Goal: Information Seeking & Learning: Find specific fact

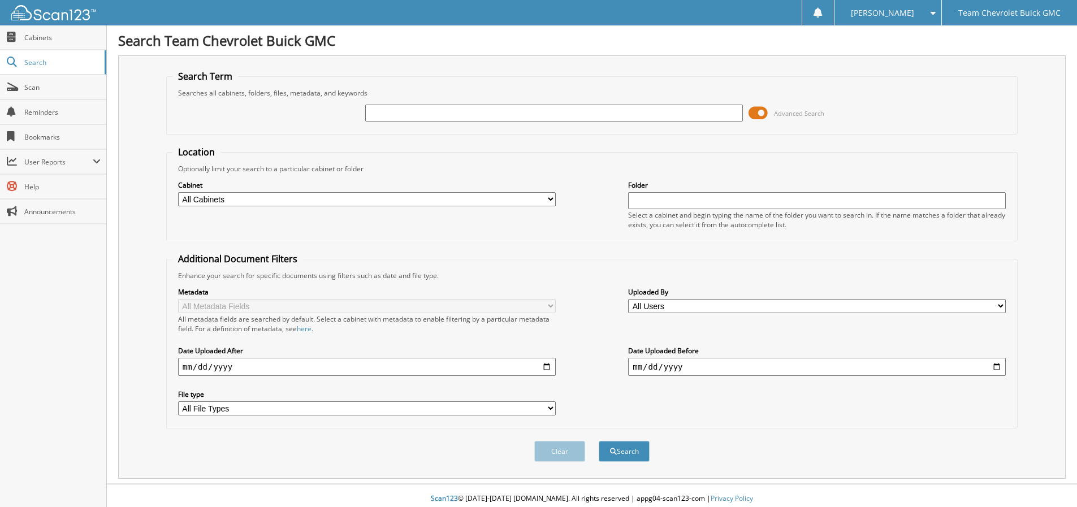
click at [373, 109] on input "text" at bounding box center [554, 113] width 378 height 17
click at [758, 111] on span at bounding box center [757, 113] width 19 height 17
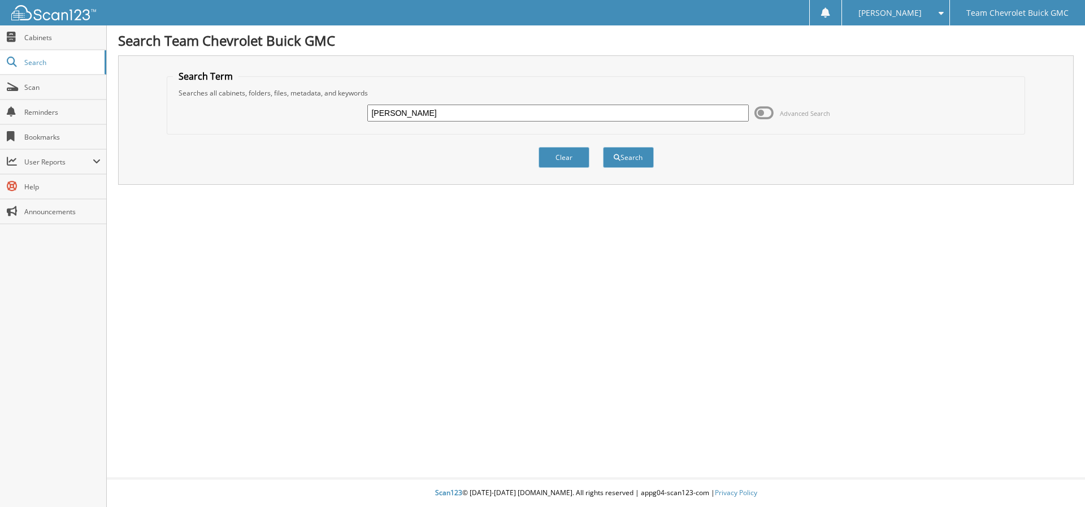
click at [391, 114] on input "alfred vargas" at bounding box center [557, 113] width 381 height 17
type input "alfred vargas"
click at [605, 156] on button "Search" at bounding box center [628, 157] width 51 height 21
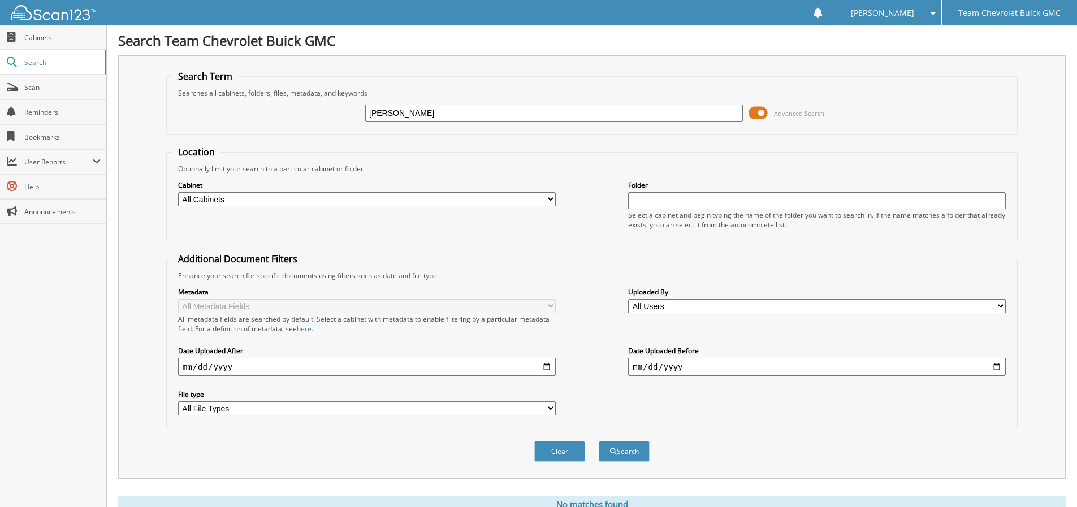
click at [388, 114] on input "alfred vargas" at bounding box center [554, 113] width 378 height 17
type input "vargas"
click at [759, 114] on span at bounding box center [757, 113] width 19 height 17
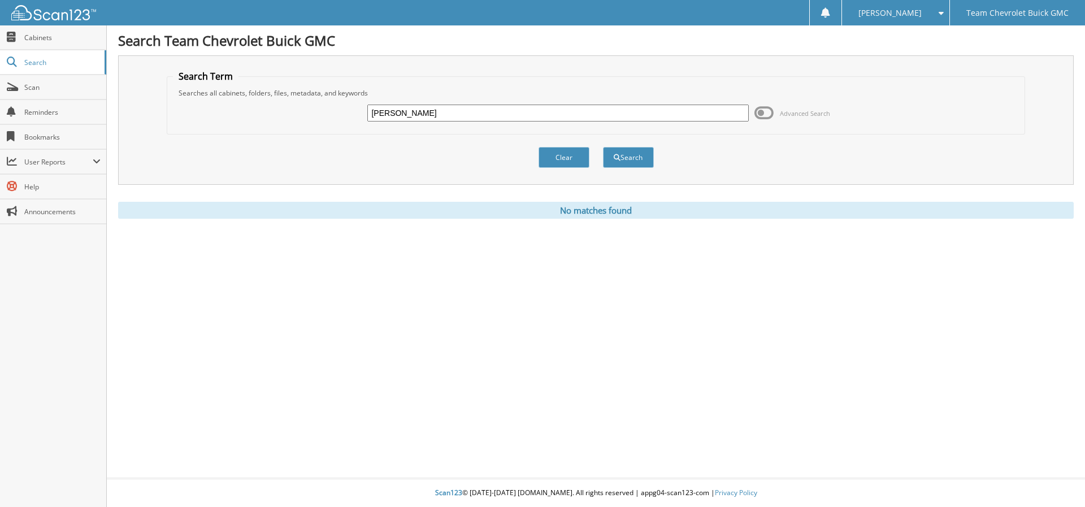
drag, startPoint x: 424, startPoint y: 115, endPoint x: 313, endPoint y: 122, distance: 112.2
click at [315, 123] on div "vargas Advanced Search" at bounding box center [596, 113] width 847 height 31
click at [313, 123] on div "vargas Advanced Search" at bounding box center [596, 113] width 847 height 31
click at [25, 88] on span "Scan" at bounding box center [62, 88] width 76 height 10
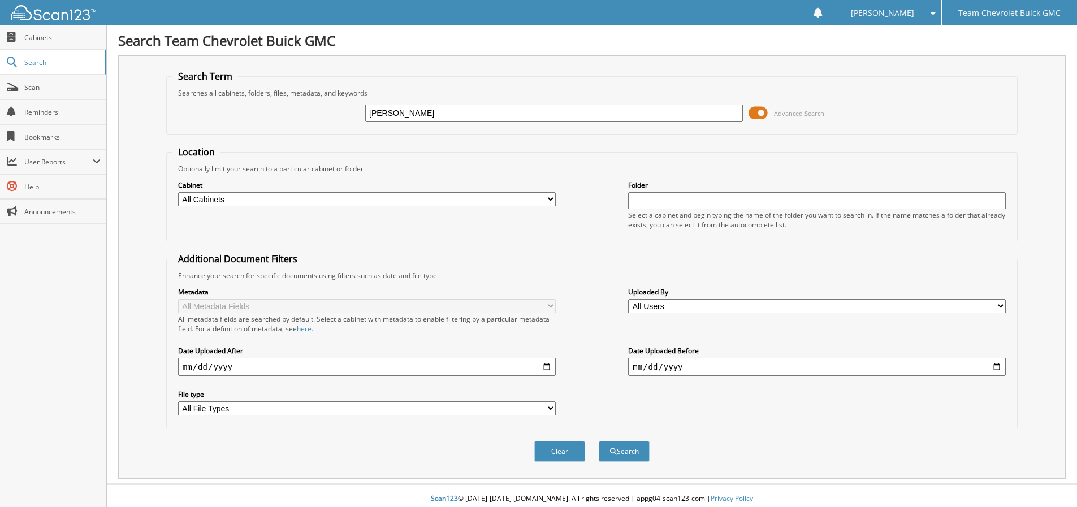
type input "[PERSON_NAME]"
click at [759, 115] on span at bounding box center [757, 113] width 19 height 17
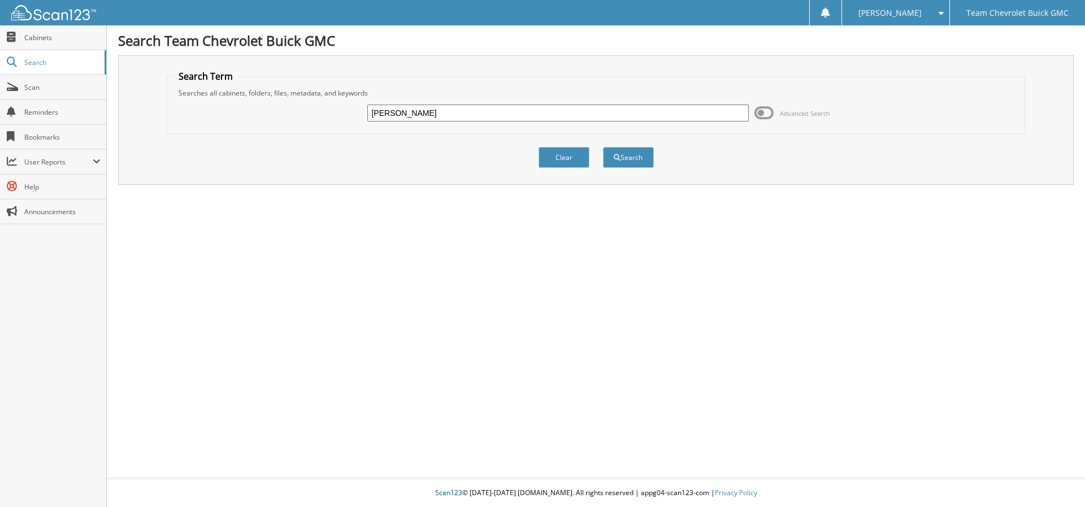
drag, startPoint x: 427, startPoint y: 111, endPoint x: 285, endPoint y: 111, distance: 141.9
click at [285, 111] on div "vargas Advanced Search" at bounding box center [596, 113] width 847 height 31
click at [645, 157] on button "Search" at bounding box center [628, 157] width 51 height 21
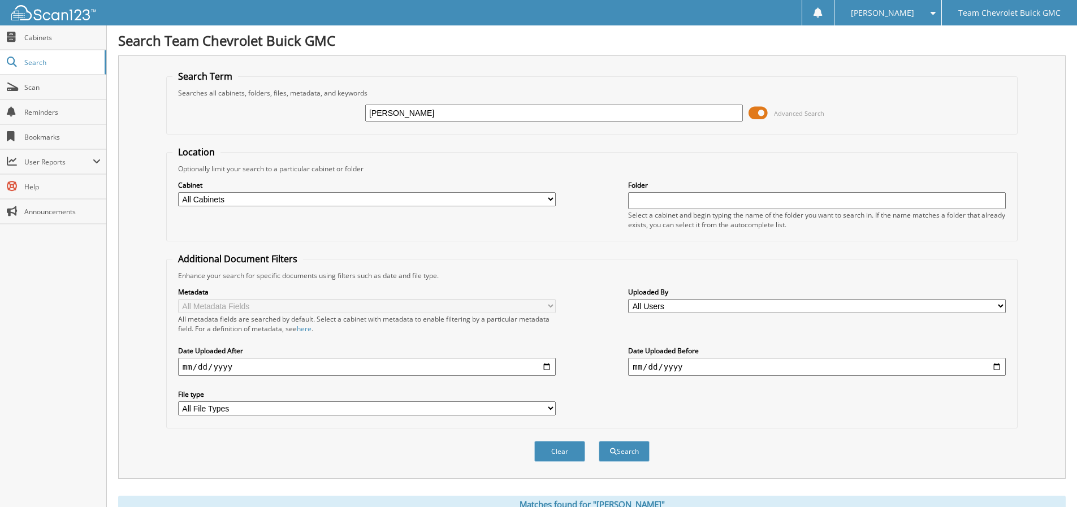
click at [415, 113] on input "[PERSON_NAME]" at bounding box center [554, 113] width 378 height 17
type input "v"
click at [412, 113] on input "text" at bounding box center [554, 113] width 378 height 17
click at [762, 118] on span at bounding box center [757, 113] width 19 height 17
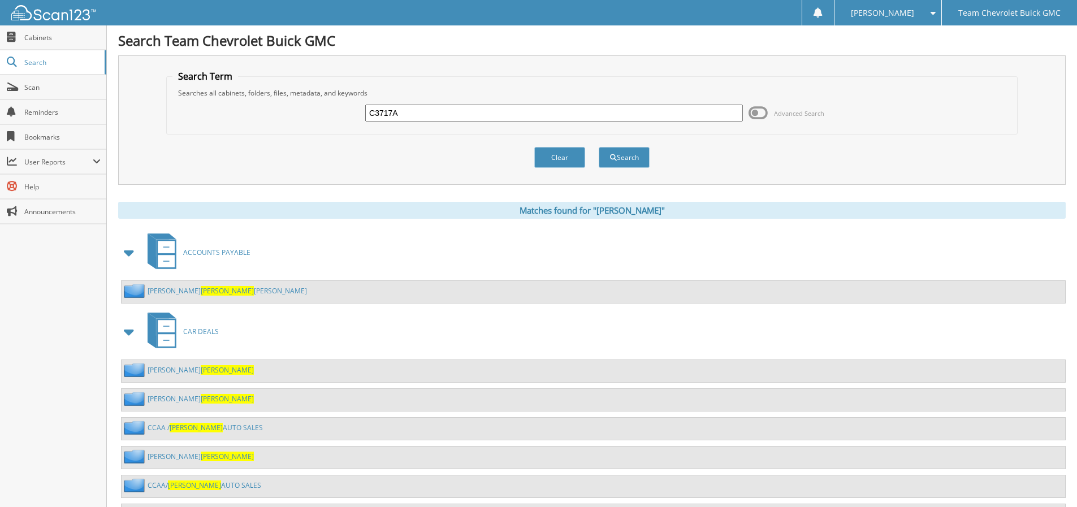
drag, startPoint x: 426, startPoint y: 115, endPoint x: 226, endPoint y: 138, distance: 201.5
click at [226, 138] on form "Search Term Searches all cabinets, folders, files, metadata, and keywords C3717…" at bounding box center [591, 125] width 851 height 110
type input "SALVAROR GALATI"
click at [631, 155] on button "Search" at bounding box center [624, 157] width 51 height 21
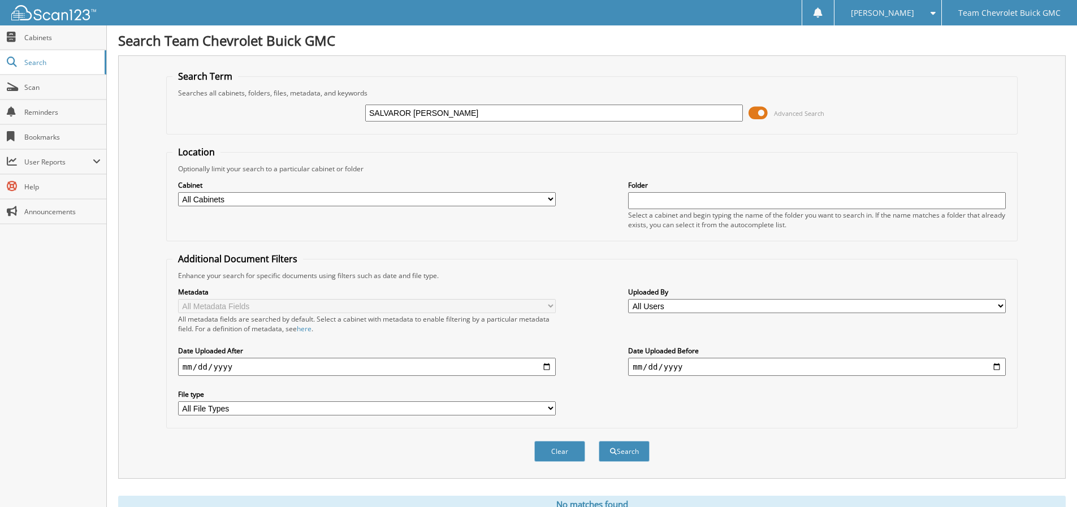
click at [409, 115] on input "SALVAROR [PERSON_NAME]" at bounding box center [554, 113] width 378 height 17
type input "SALVAROE [PERSON_NAME]"
click at [762, 110] on span at bounding box center [757, 113] width 19 height 17
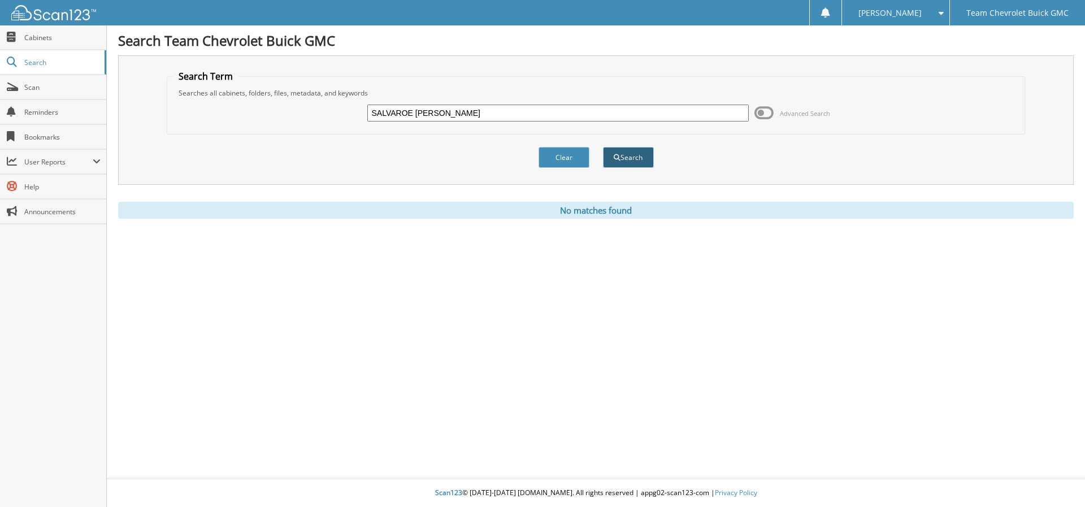
click at [630, 154] on button "Search" at bounding box center [628, 157] width 51 height 21
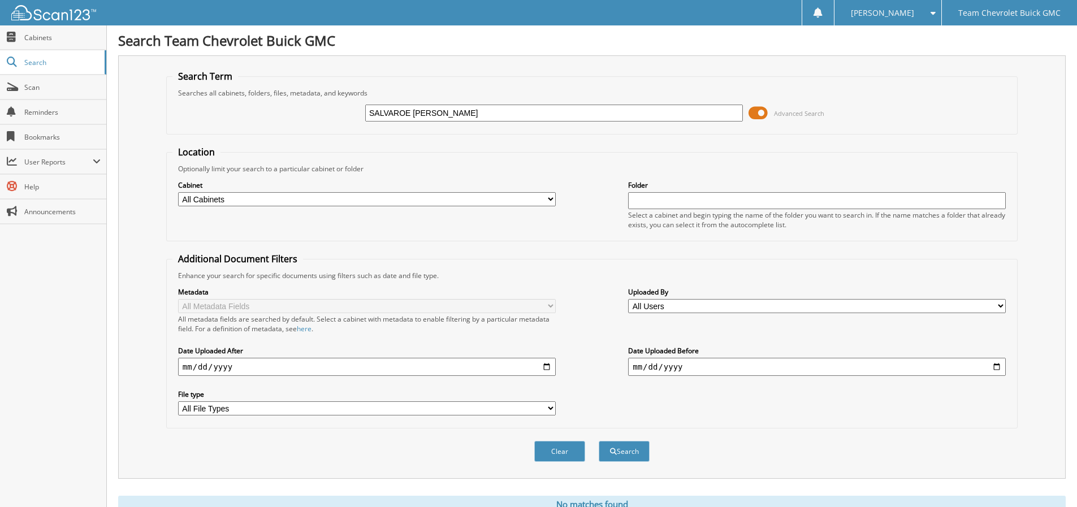
click at [394, 112] on input "SALVAROE [PERSON_NAME]" at bounding box center [554, 113] width 378 height 17
click at [410, 112] on input "SALVATROE [PERSON_NAME]" at bounding box center [554, 113] width 378 height 17
click at [757, 114] on span at bounding box center [757, 113] width 19 height 17
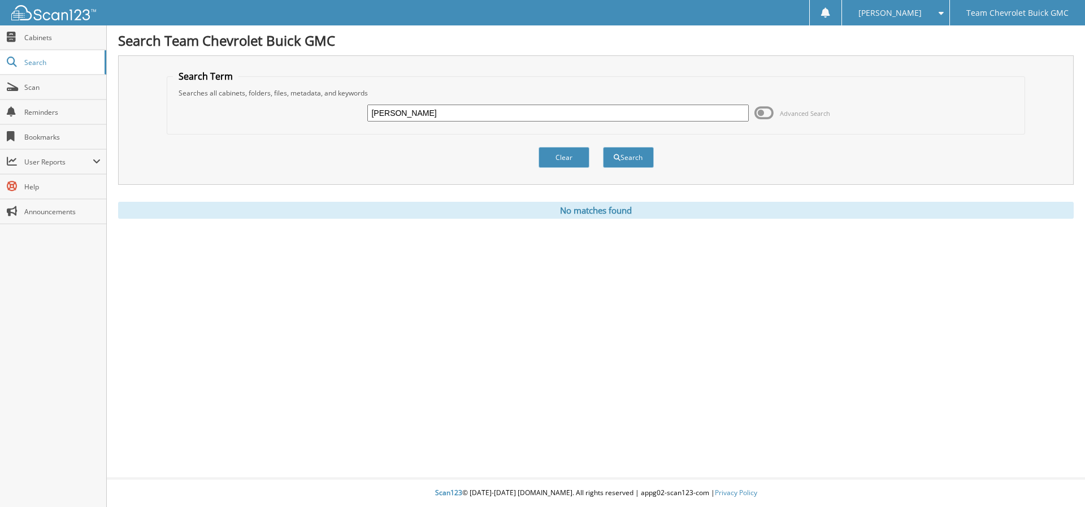
click at [416, 114] on input "[PERSON_NAME]" at bounding box center [557, 113] width 381 height 17
type input "[PERSON_NAME]"
click at [623, 158] on button "Search" at bounding box center [628, 157] width 51 height 21
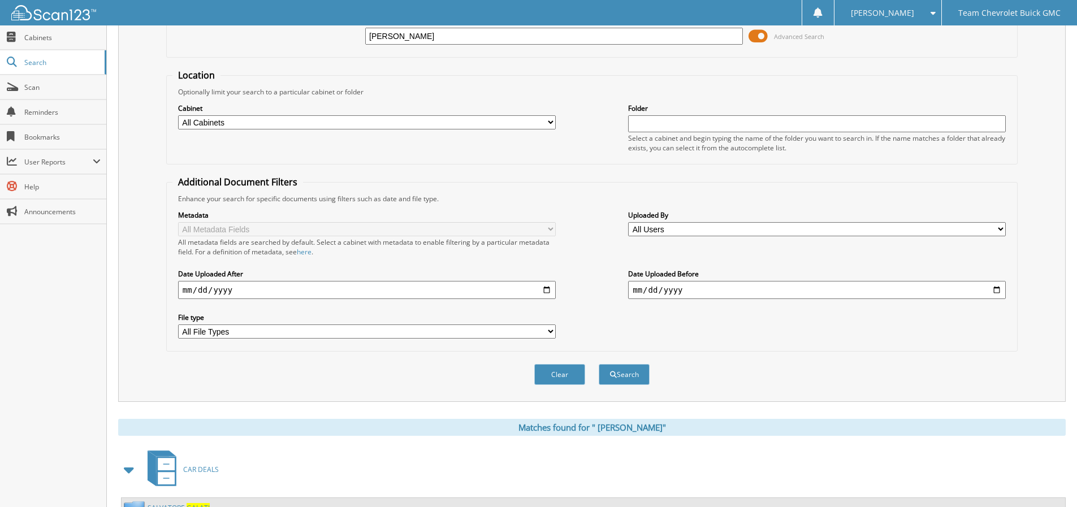
scroll to position [125, 0]
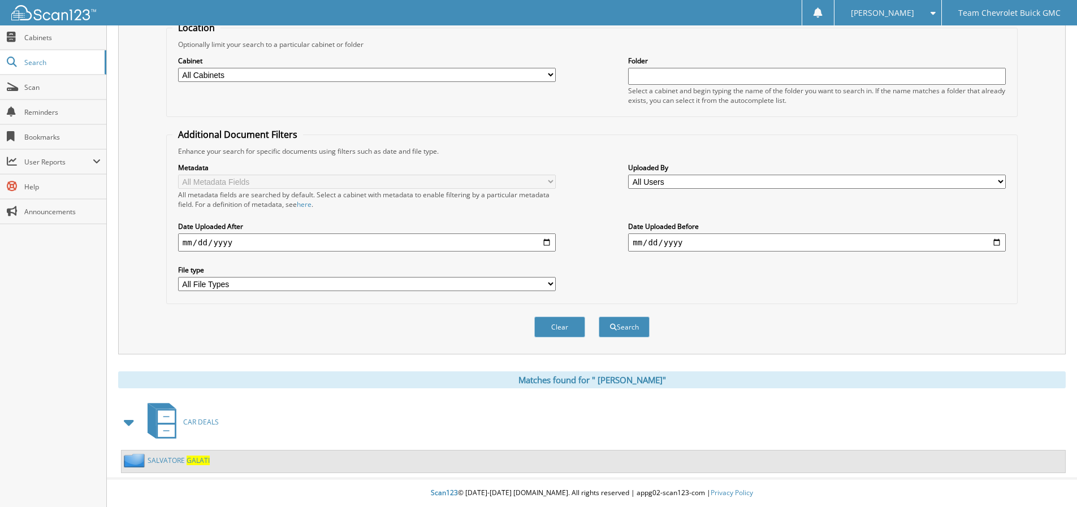
click at [174, 460] on link "S A L V A T O R E G A L A T I" at bounding box center [179, 461] width 62 height 10
